Goal: Contribute content

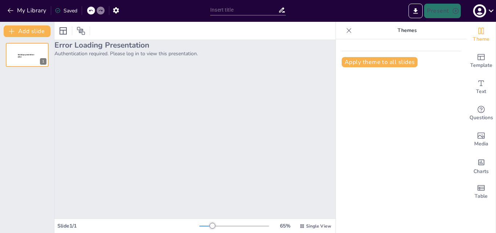
click at [66, 12] on div "Saved" at bounding box center [66, 10] width 23 height 7
click at [36, 13] on button "My Library" at bounding box center [27, 11] width 44 height 12
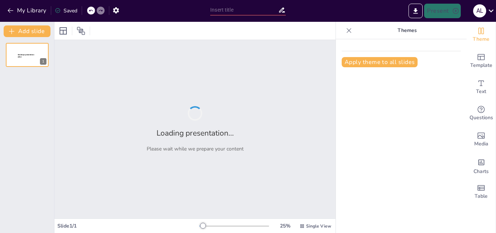
type input "DESARROLLO DE UN PROGRAMA PARA EL EMPRENDIMIENTO DE UNA LIBRERIA"
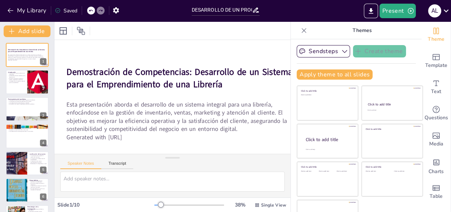
scroll to position [30, 22]
click at [12, 87] on div at bounding box center [27, 82] width 44 height 25
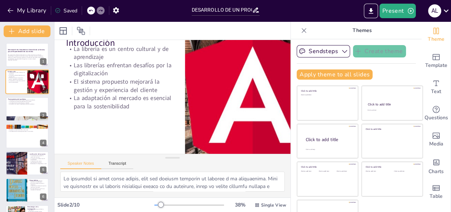
scroll to position [0, 22]
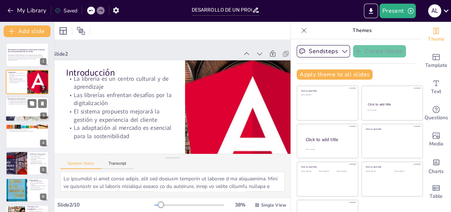
click at [15, 120] on div at bounding box center [27, 118] width 44 height 29
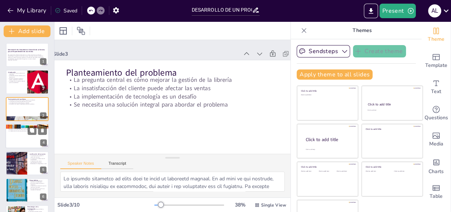
click at [23, 140] on div at bounding box center [27, 136] width 44 height 25
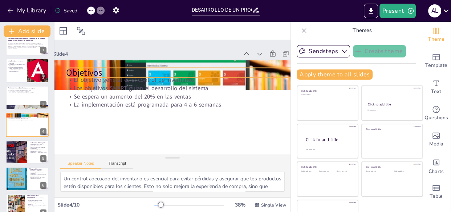
click at [239, 70] on p "Objetivos" at bounding box center [146, 106] width 185 height 168
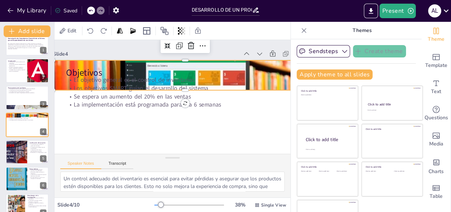
click at [242, 64] on div at bounding box center [162, 119] width 278 height 175
click at [60, 77] on div at bounding box center [196, 92] width 287 height 296
click at [60, 77] on div at bounding box center [160, 75] width 261 height 303
click at [33, 147] on icon at bounding box center [32, 146] width 4 height 4
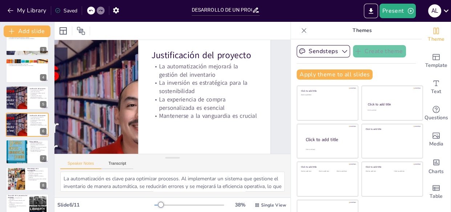
scroll to position [22, 77]
click at [22, 148] on div at bounding box center [16, 151] width 22 height 37
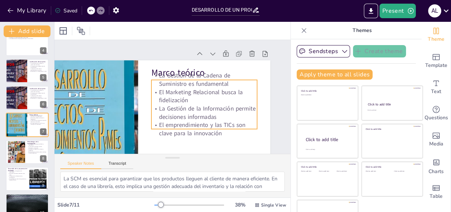
click at [193, 97] on p "La Gestión de la Cadena de Suministro es fundamental" at bounding box center [139, 110] width 107 height 27
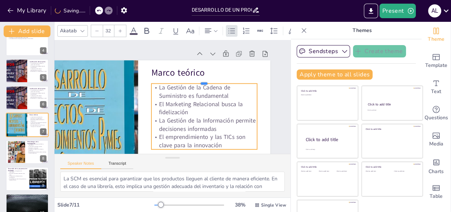
drag, startPoint x: 238, startPoint y: 80, endPoint x: 239, endPoint y: 83, distance: 3.7
click at [231, 83] on div at bounding box center [203, 116] width 58 height 94
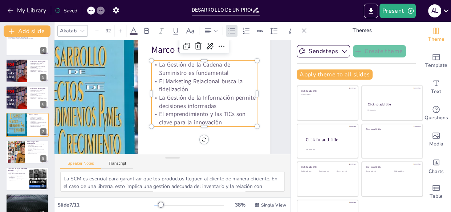
scroll to position [25, 77]
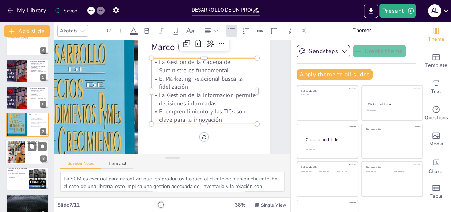
click at [15, 148] on div at bounding box center [16, 152] width 25 height 22
type textarea "Un enfoque mixto permite obtener una visión más completa del problema. La combi…"
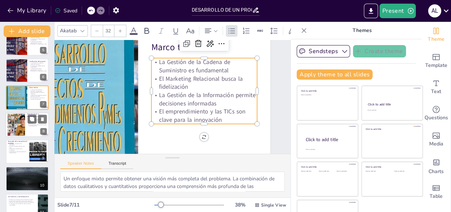
scroll to position [0, 77]
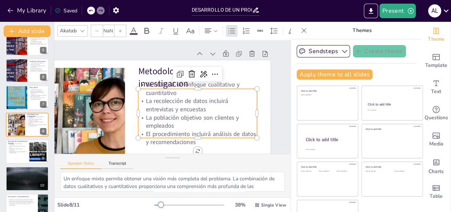
type input "32"
click at [190, 94] on p "Se utilizará un enfoque cualitativo y cuantitativo" at bounding box center [196, 83] width 120 height 41
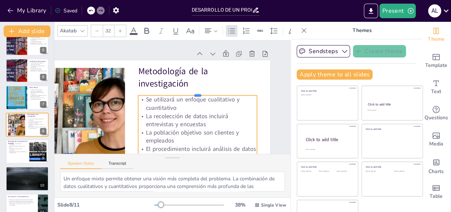
drag, startPoint x: 221, startPoint y: 88, endPoint x: 222, endPoint y: 94, distance: 6.6
click at [222, 94] on div at bounding box center [198, 95] width 119 height 18
click at [18, 155] on div at bounding box center [27, 151] width 44 height 25
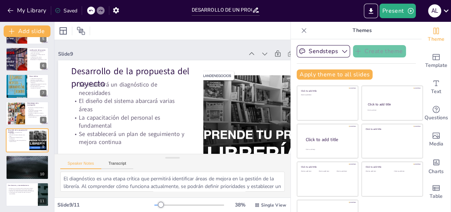
scroll to position [0, 16]
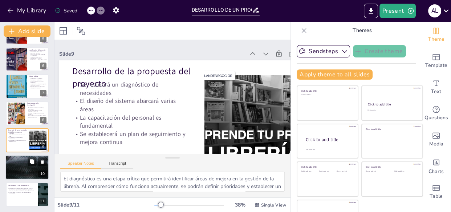
click at [15, 167] on div at bounding box center [27, 167] width 44 height 25
type textarea "La eficiencia en la gestión es clave para el éxito del proyecto. Al optimizar p…"
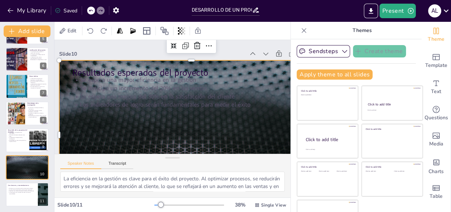
click at [209, 132] on div at bounding box center [134, 115] width 149 height 264
click at [214, 66] on div at bounding box center [156, 136] width 287 height 296
click at [214, 66] on div at bounding box center [188, 58] width 287 height 296
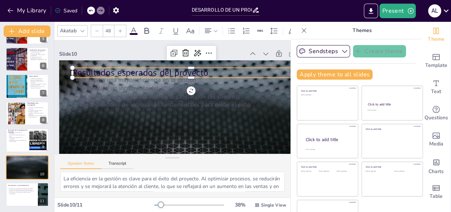
click at [232, 104] on p "Resultados esperados del proyecto" at bounding box center [156, 122] width 238 height 37
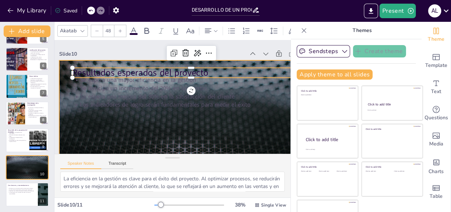
click at [229, 62] on div at bounding box center [152, 134] width 275 height 301
